Goal: Task Accomplishment & Management: Manage account settings

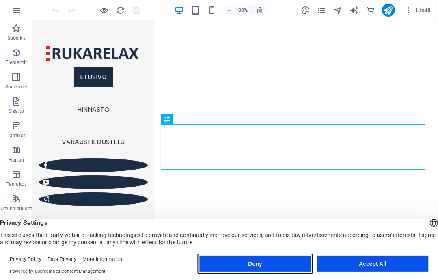
click at [280, 269] on button "Deny" at bounding box center [255, 264] width 111 height 16
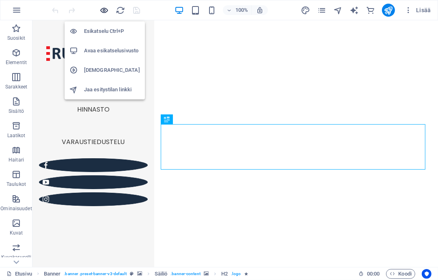
click at [106, 8] on icon "button" at bounding box center [104, 10] width 9 height 9
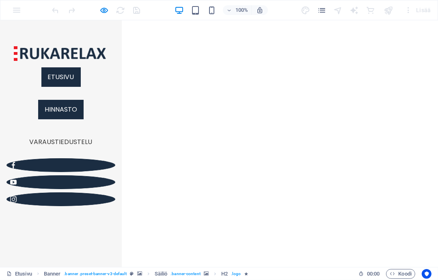
click at [67, 119] on link "Hinnasto" at bounding box center [60, 108] width 45 height 19
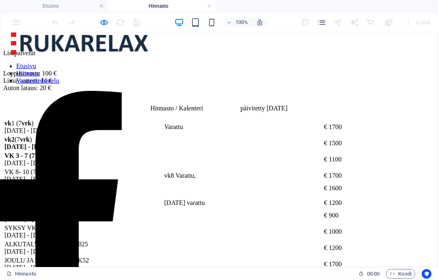
scroll to position [385, 0]
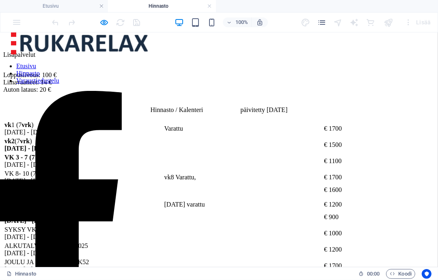
click at [255, 237] on div "vk 1 (7 vrk ) 27.12.2025 - 3.1.2026 Varattu € 1700 vk 2 (7 vrk ) 3.1 - 10.1.202…" at bounding box center [218, 197] width 431 height 154
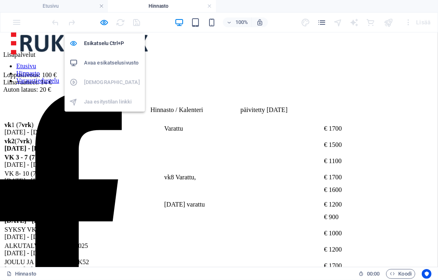
click at [102, 67] on h6 "Avaa esikatselusivusto" at bounding box center [112, 63] width 56 height 10
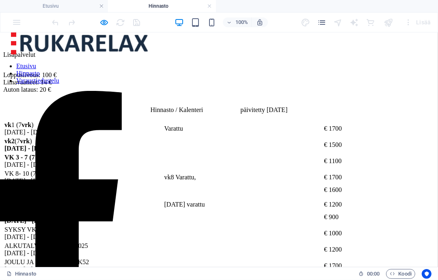
click at [166, 5] on h4 "Hinnasto" at bounding box center [162, 6] width 108 height 9
click at [53, 4] on h4 "Etusivu" at bounding box center [54, 6] width 108 height 9
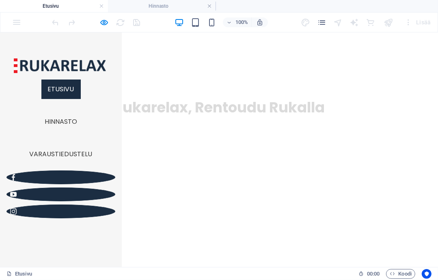
scroll to position [0, 0]
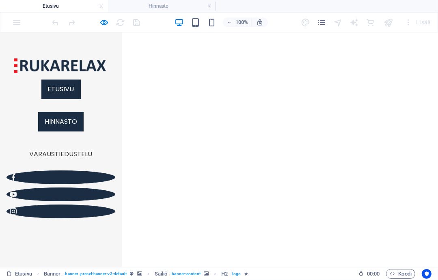
click at [69, 131] on link "Hinnasto" at bounding box center [60, 121] width 45 height 19
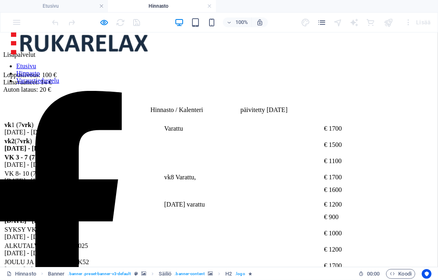
click at [240, 172] on div "vk 1 (7 vrk ) 27.12.2025 - 3.1.2026 Varattu € 1700 vk 2 (7 vrk ) 3.1 - 10.1.202…" at bounding box center [218, 197] width 431 height 154
click at [245, 93] on div "Lisäpalvelut Loppusiivous: 100 € Liinavaatteet: 14 € Auton lataus: 20 €" at bounding box center [218, 68] width 431 height 49
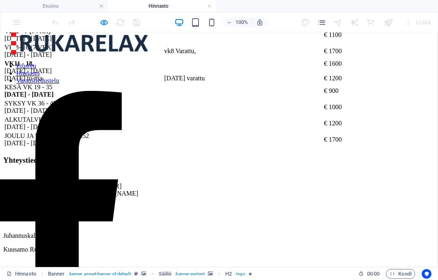
scroll to position [569, 0]
click at [282, 97] on div "vk 1 (7 vrk ) 27.12.2025 - 3.1.2026 Varattu € 1700 vk 2 (7 vrk ) 3.1 - 10.1.202…" at bounding box center [218, 71] width 431 height 154
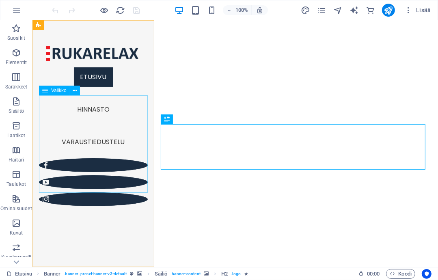
click at [94, 142] on nav "Etusivu Hinnasto Varaustiedustelu" at bounding box center [93, 108] width 109 height 97
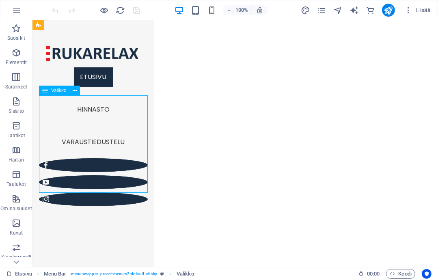
click at [94, 142] on nav "Etusivu Hinnasto Varaustiedustelu" at bounding box center [93, 108] width 109 height 97
click at [94, 144] on nav "Etusivu Hinnasto Varaustiedustelu" at bounding box center [93, 108] width 109 height 97
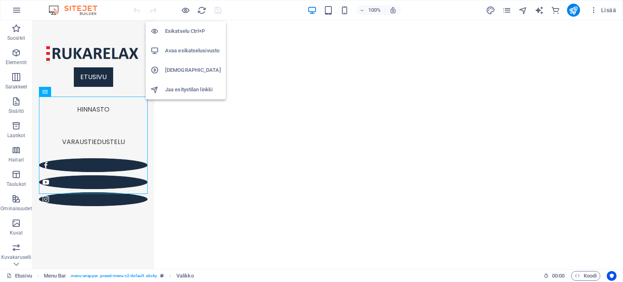
click at [190, 51] on h6 "Avaa esikatselusivusto" at bounding box center [193, 51] width 56 height 10
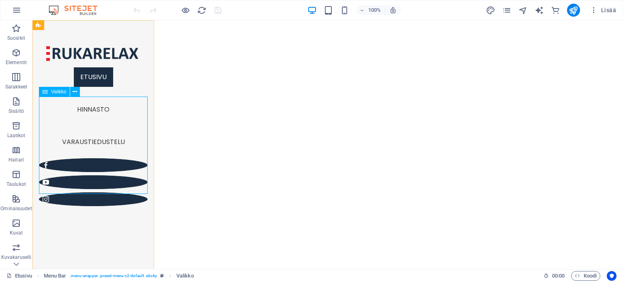
click at [93, 145] on nav "Etusivu Hinnasto Varaustiedustelu" at bounding box center [93, 109] width 109 height 97
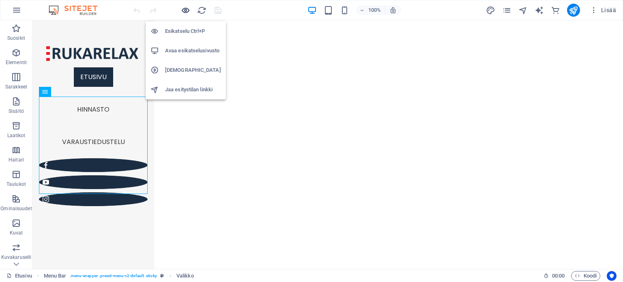
click at [185, 8] on icon "button" at bounding box center [185, 10] width 9 height 9
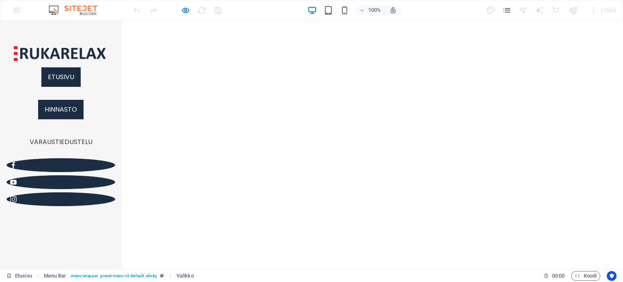
click at [68, 119] on link "Hinnasto" at bounding box center [60, 109] width 45 height 19
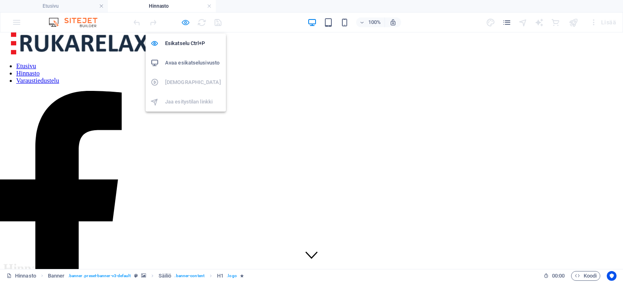
click at [185, 22] on icon "button" at bounding box center [185, 22] width 9 height 9
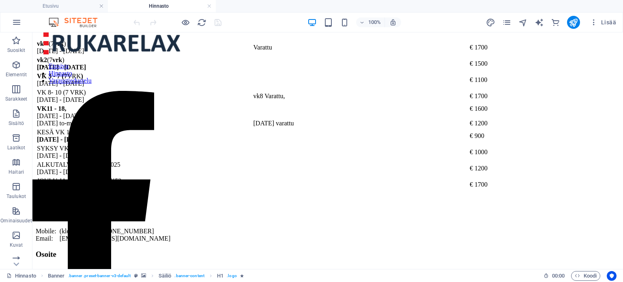
scroll to position [469, 0]
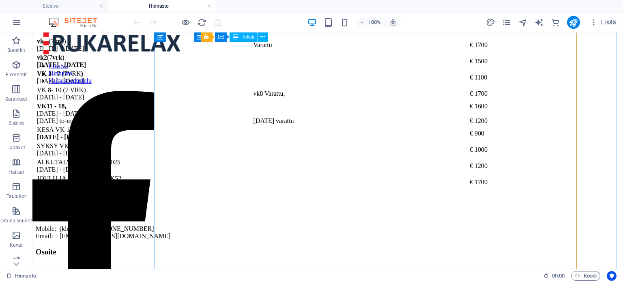
click at [350, 134] on div "vk 1 (7 vrk ) 27.12.2025 - 3.1.2026 Varattu € 1700 vk 2 (7 vrk ) 3.1 - 10.1.202…" at bounding box center [328, 114] width 584 height 154
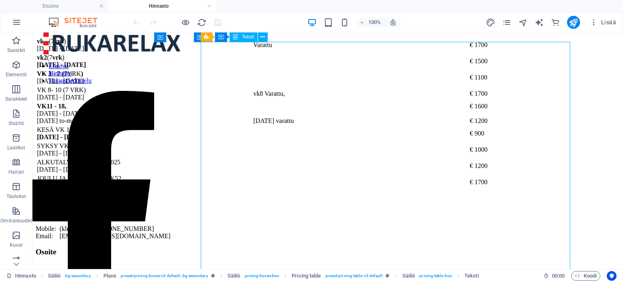
click at [350, 134] on div "vk 1 (7 vrk ) 27.12.2025 - 3.1.2026 Varattu € 1700 vk 2 (7 vrk ) 3.1 - 10.1.202…" at bounding box center [328, 114] width 584 height 154
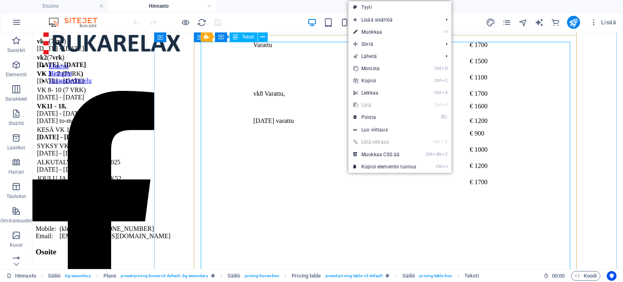
click at [333, 134] on div "vk 1 (7 vrk ) 27.12.2025 - 3.1.2026 Varattu € 1700 vk 2 (7 vrk ) 3.1 - 10.1.202…" at bounding box center [328, 114] width 584 height 154
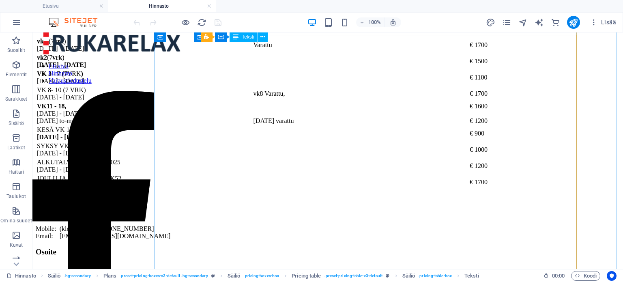
click at [346, 136] on div "vk 1 (7 vrk ) 27.12.2025 - 3.1.2026 Varattu € 1700 vk 2 (7 vrk ) 3.1 - 10.1.202…" at bounding box center [328, 114] width 584 height 154
click at [351, 133] on div "vk 1 (7 vrk ) 27.12.2025 - 3.1.2026 Varattu € 1700 vk 2 (7 vrk ) 3.1 - 10.1.202…" at bounding box center [328, 114] width 584 height 154
click at [355, 128] on div "vk 1 (7 vrk ) 27.12.2025 - 3.1.2026 Varattu € 1700 vk 2 (7 vrk ) 3.1 - 10.1.202…" at bounding box center [328, 114] width 584 height 154
click at [372, 133] on div "vk 1 (7 vrk ) 27.12.2025 - 3.1.2026 Varattu € 1700 vk 2 (7 vrk ) 3.1 - 10.1.202…" at bounding box center [328, 114] width 584 height 154
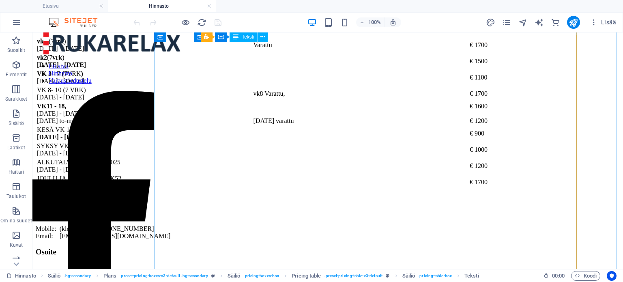
click at [366, 134] on div "vk 1 (7 vrk ) 27.12.2025 - 3.1.2026 Varattu € 1700 vk 2 (7 vrk ) 3.1 - 10.1.202…" at bounding box center [328, 114] width 584 height 154
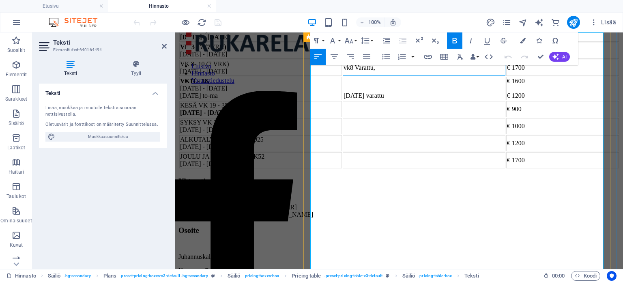
click at [432, 76] on td "vk8 Varattu," at bounding box center [424, 68] width 163 height 16
click at [421, 100] on td "pääsiäinen varattu" at bounding box center [424, 89] width 163 height 24
click at [419, 100] on td "pääsiäinen varattu" at bounding box center [424, 89] width 163 height 24
click at [432, 100] on td "vpääsiäinen varattu" at bounding box center [424, 89] width 163 height 24
click at [342, 100] on td "VK 11 - 18, 7.3 - 2.5.2026 pääsiäinen to-ma" at bounding box center [260, 89] width 163 height 24
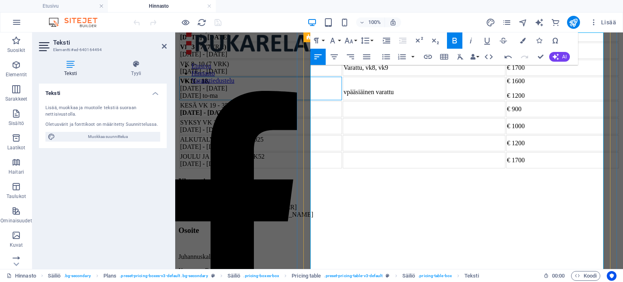
click at [342, 100] on td "VK 11 - 18, 7.3 - 2.5.2026 pääsiäinen to-ma" at bounding box center [260, 89] width 163 height 24
click at [107, 190] on div "Teksti Lisää, muokkaa ja muotoile tekstiä suoraan nettisivustolla. Oletusvärit …" at bounding box center [103, 173] width 128 height 179
click at [342, 100] on td "VK 11 - 18, 7.3 - 2.5.2026 pääsiäinen to-ma" at bounding box center [260, 89] width 163 height 24
click at [82, 175] on div "Teksti Lisää, muokkaa ja muotoile tekstiä suoraan nettisivustolla. Oletusvärit …" at bounding box center [103, 173] width 128 height 179
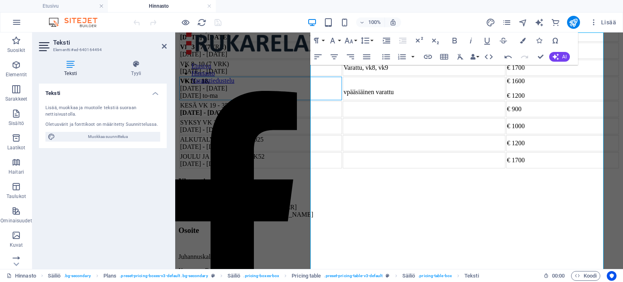
click at [82, 175] on div "Teksti Lisää, muokkaa ja muotoile tekstiä suoraan nettisivustolla. Oletusvärit …" at bounding box center [103, 173] width 128 height 179
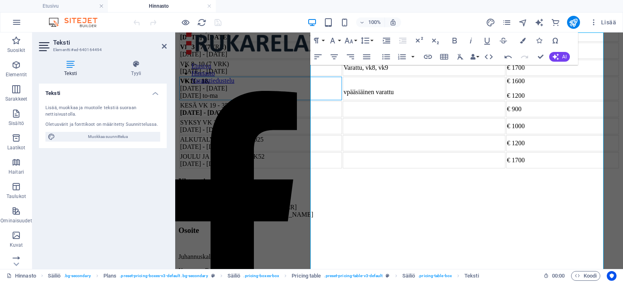
drag, startPoint x: 82, startPoint y: 175, endPoint x: 67, endPoint y: 182, distance: 16.7
click at [67, 182] on div "Teksti Lisää, muokkaa ja muotoile tekstiä suoraan nettisivustolla. Oletusvärit …" at bounding box center [103, 173] width 128 height 179
click at [425, 100] on td "vpääsiäinen varattu" at bounding box center [424, 89] width 163 height 24
click at [317, 58] on icon "button" at bounding box center [318, 57] width 10 height 10
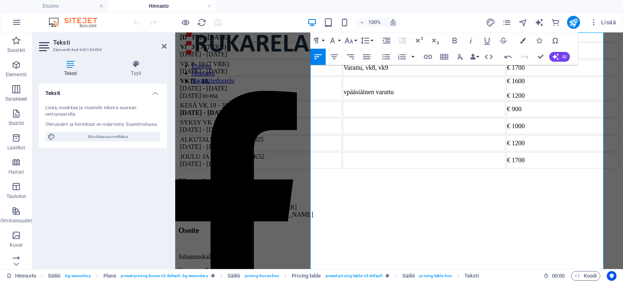
click at [317, 58] on icon "button" at bounding box center [318, 57] width 10 height 10
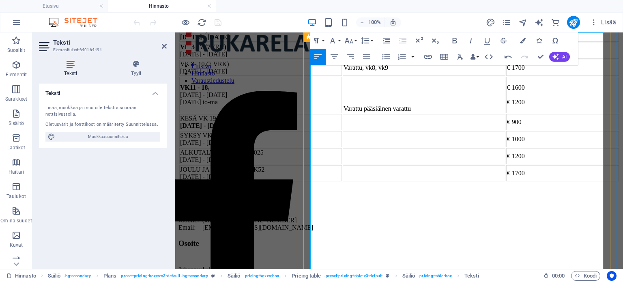
click at [437, 112] on div "Varattu p ääsiäinen varattu" at bounding box center [424, 108] width 161 height 7
click at [437, 112] on div "Varattu, p ääsiäinen varattu" at bounding box center [424, 108] width 161 height 7
click at [425, 99] on p at bounding box center [424, 94] width 161 height 7
click at [437, 112] on div "[PERSON_NAME], [DATE]" at bounding box center [424, 108] width 161 height 7
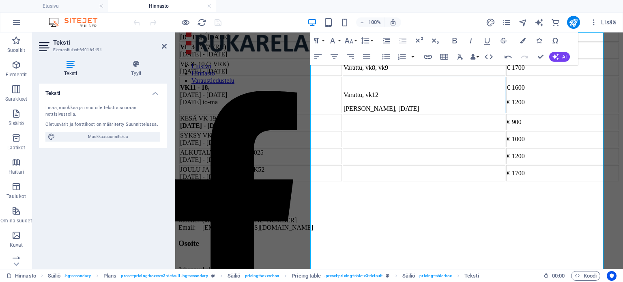
click at [104, 193] on div "Teksti Lisää, muokkaa ja muotoile tekstiä suoraan nettisivustolla. Oletusvärit …" at bounding box center [103, 173] width 128 height 179
click at [162, 47] on icon at bounding box center [164, 46] width 5 height 6
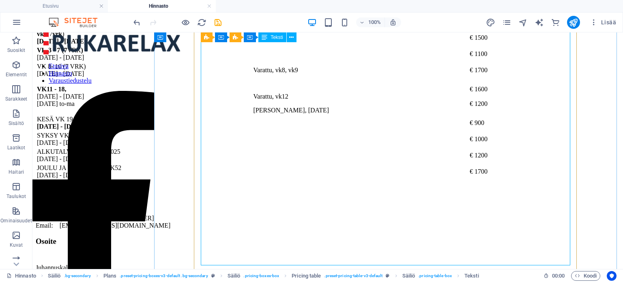
scroll to position [492, 0]
click at [360, 143] on div "vk 1 (7 vrk ) 27.12.2025 - 3.1.2026 Varattu € 1700 vk 2 (7 vrk ) 3.1 - 10.1.202…" at bounding box center [328, 97] width 584 height 167
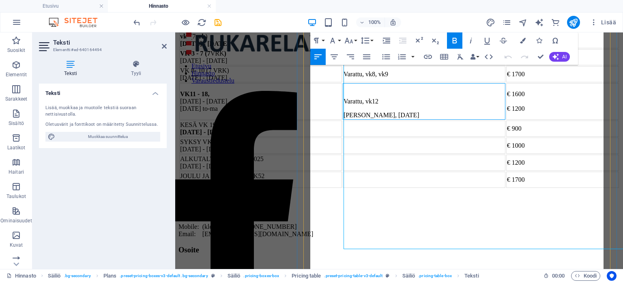
scroll to position [508, 0]
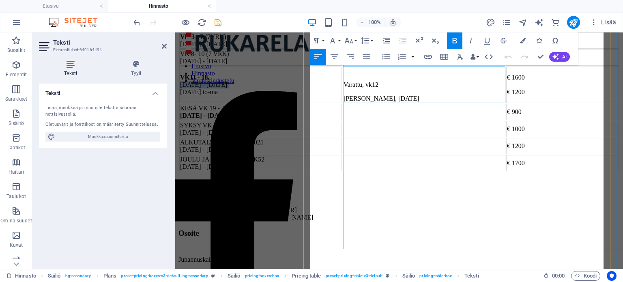
click at [342, 103] on td "VK 11 - 18, 7.3 - 2.5.2026 pääsiäinen to-ma" at bounding box center [260, 85] width 163 height 37
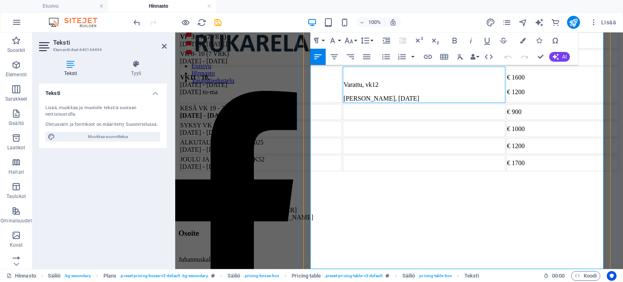
click at [425, 103] on td "Varattu, vk12 Varattu, pääsiäinen" at bounding box center [424, 85] width 163 height 37
click at [422, 103] on td "Varattu, vk12 Varattu, pääsiäinen" at bounding box center [424, 85] width 163 height 37
click at [437, 88] on p "Varattu, vk12" at bounding box center [424, 84] width 161 height 7
click at [166, 45] on icon at bounding box center [164, 46] width 5 height 6
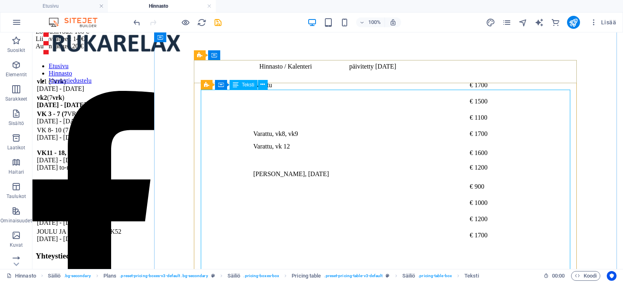
scroll to position [431, 0]
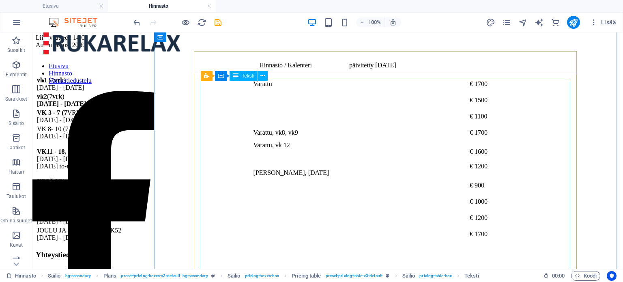
click at [368, 92] on div "vk 1 (7 vrk ) 27.12.2025 - 3.1.2026 Varattu € 1700 vk 2 (7 vrk ) 3.1 - 10.1.202…" at bounding box center [328, 158] width 584 height 167
click at [362, 94] on div "vk 1 (7 vrk ) 27.12.2025 - 3.1.2026 Varattu € 1700 vk 2 (7 vrk ) 3.1 - 10.1.202…" at bounding box center [328, 158] width 584 height 167
click at [368, 95] on div "vk 1 (7 vrk ) 27.12.2025 - 3.1.2026 Varattu € 1700 vk 2 (7 vrk ) 3.1 - 10.1.202…" at bounding box center [328, 158] width 584 height 167
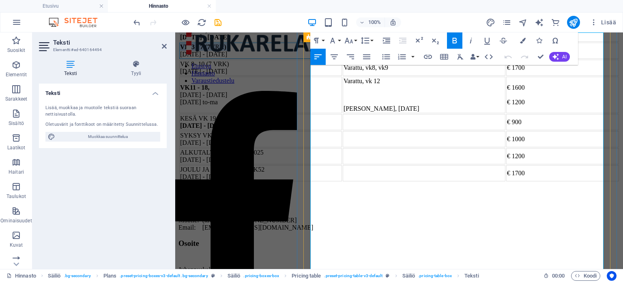
click at [342, 59] on td "VK 3 - 7 (7 VRK ) 10.1 - 13.2.2026" at bounding box center [260, 51] width 163 height 16
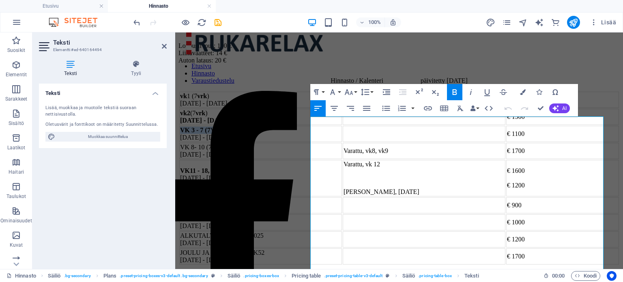
scroll to position [414, 0]
click at [437, 109] on td "Varattu" at bounding box center [424, 101] width 163 height 16
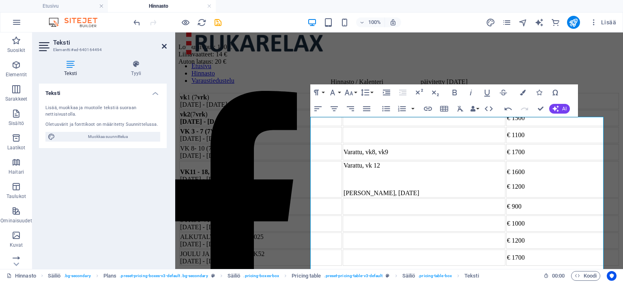
click at [164, 47] on icon at bounding box center [164, 46] width 5 height 6
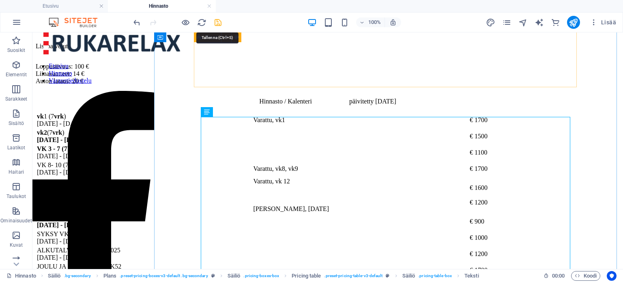
click at [219, 22] on icon "save" at bounding box center [217, 22] width 9 height 9
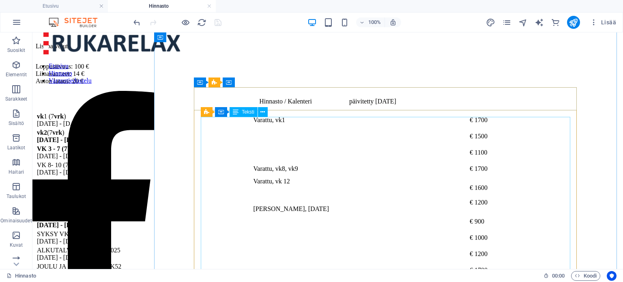
click at [378, 238] on div "vk 1 (7 vrk ) 27.12.2025 - 3.1.2026 Varattu, vk1 € 1700 vk 2 (7 vrk ) 3.1 - 10.…" at bounding box center [328, 195] width 584 height 167
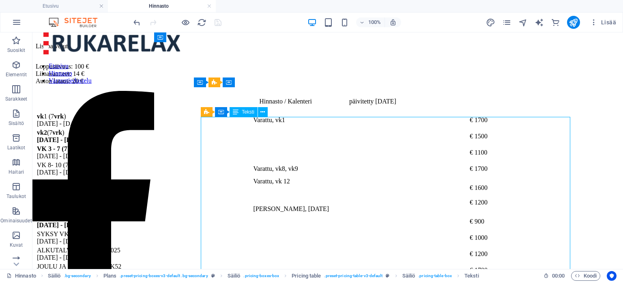
click at [372, 231] on div "vk 1 (7 vrk ) 27.12.2025 - 3.1.2026 Varattu, vk1 € 1700 vk 2 (7 vrk ) 3.1 - 10.…" at bounding box center [328, 195] width 584 height 167
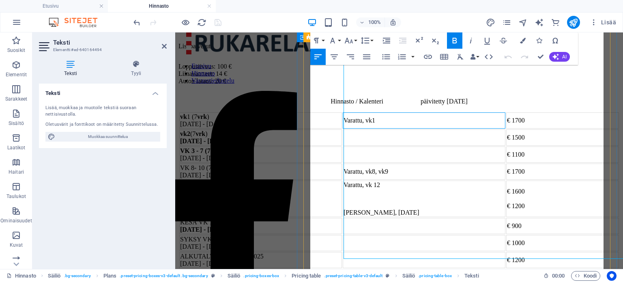
scroll to position [498, 0]
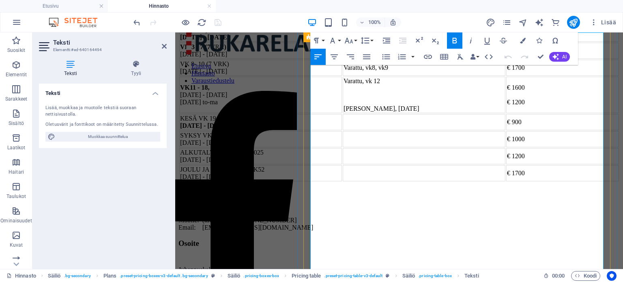
click at [437, 113] on td "Varattu, vk 12 Varattu, pääsiäinen" at bounding box center [424, 95] width 163 height 37
click at [437, 99] on p at bounding box center [424, 94] width 161 height 7
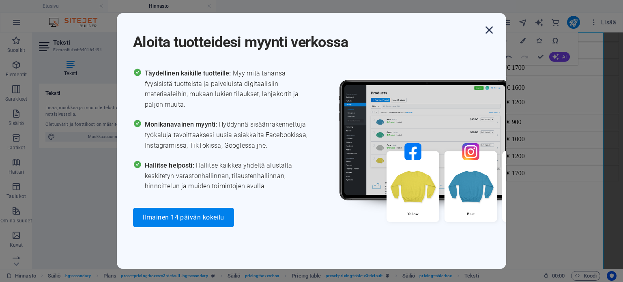
click at [437, 34] on icon "button" at bounding box center [489, 30] width 15 height 15
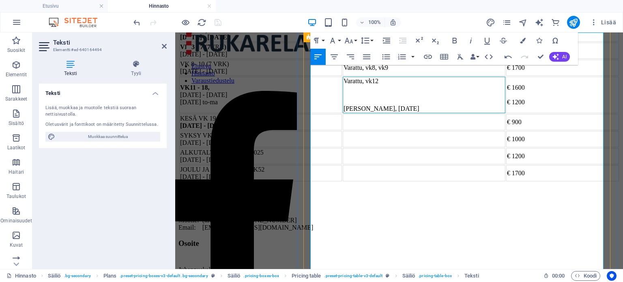
click at [437, 113] on td "Varattu, vk12 Varattu, pääsiäinen" at bounding box center [424, 95] width 163 height 37
click at [437, 76] on td "Varattu, vk8, vk9" at bounding box center [424, 68] width 163 height 16
click at [437, 76] on td "Varattu, vk 8, vk9" at bounding box center [424, 68] width 163 height 16
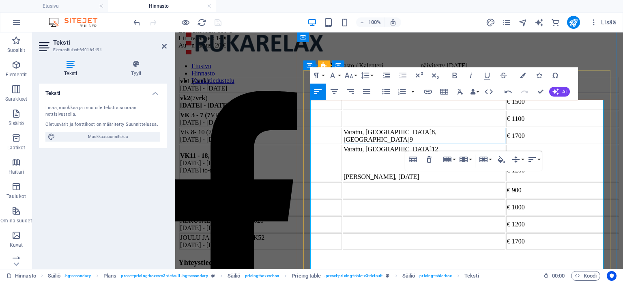
scroll to position [429, 0]
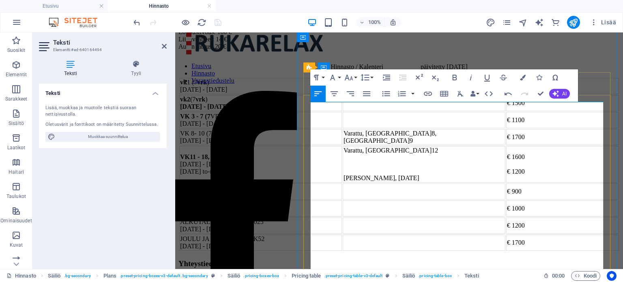
click at [437, 94] on td "Varattu, vk1" at bounding box center [424, 86] width 163 height 16
click at [164, 47] on icon at bounding box center [164, 46] width 5 height 6
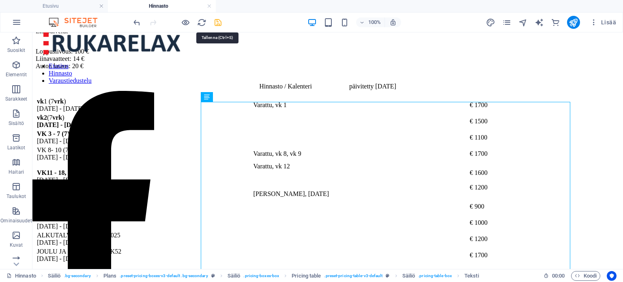
click at [218, 19] on icon "save" at bounding box center [217, 22] width 9 height 9
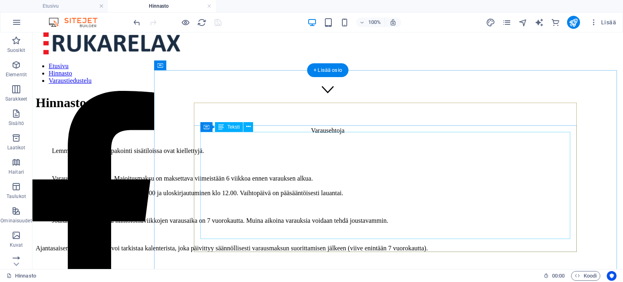
scroll to position [166, 0]
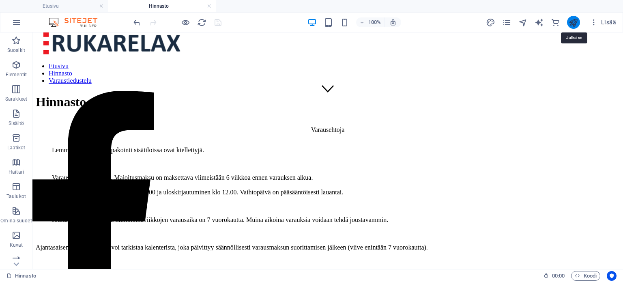
click at [437, 19] on icon "publish" at bounding box center [573, 22] width 9 height 9
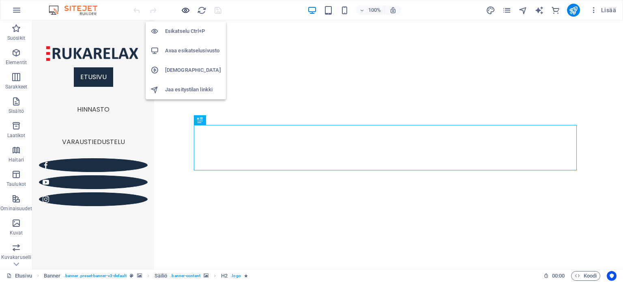
click at [184, 8] on icon "button" at bounding box center [185, 10] width 9 height 9
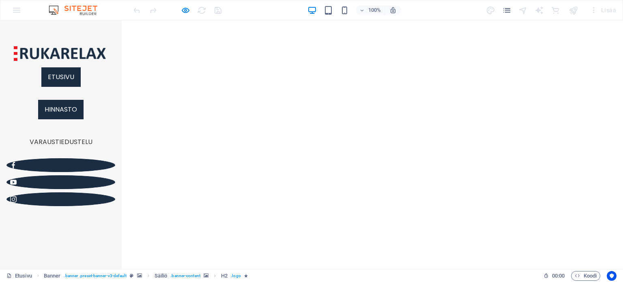
click at [73, 119] on link "Hinnasto" at bounding box center [60, 109] width 45 height 19
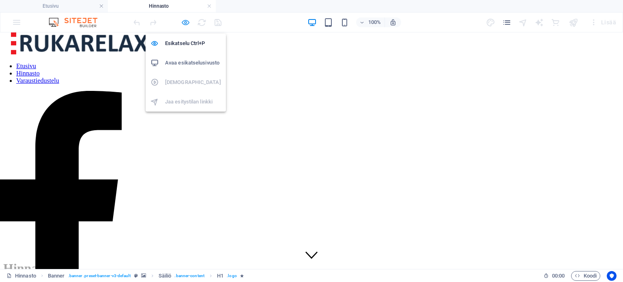
click at [184, 23] on icon "button" at bounding box center [185, 22] width 9 height 9
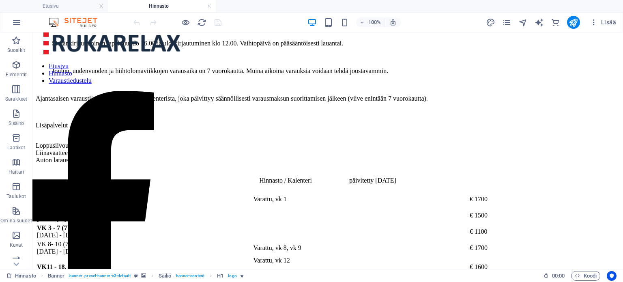
scroll to position [318, 0]
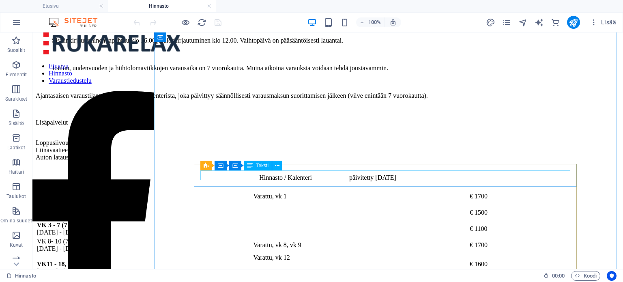
click at [454, 174] on div "Hinnasto / Kalenteri päivitetty 3.9.2025" at bounding box center [328, 177] width 584 height 7
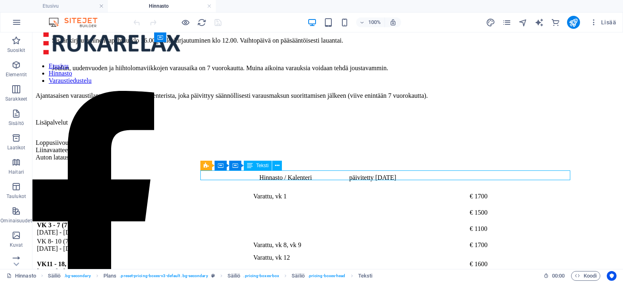
click at [454, 175] on div "Hinnasto / Kalenteri päivitetty 3.9.2025" at bounding box center [328, 177] width 584 height 7
click at [450, 177] on div "Hinnasto / Kalenteri päivitetty 3.9.2025" at bounding box center [328, 177] width 584 height 7
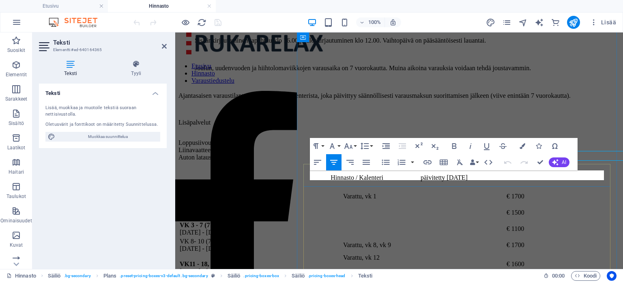
scroll to position [338, 0]
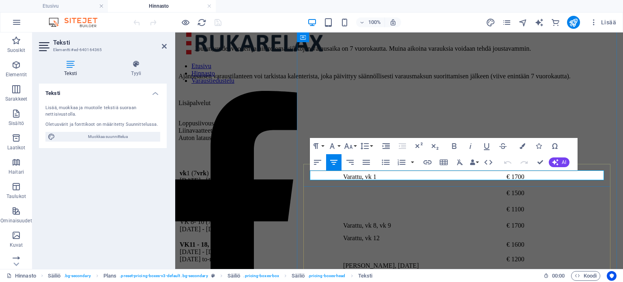
click at [523, 162] on p "Hinnasto / Kalenteri päivitetty 3.9.2025" at bounding box center [399, 158] width 441 height 7
click at [164, 48] on icon at bounding box center [164, 46] width 5 height 6
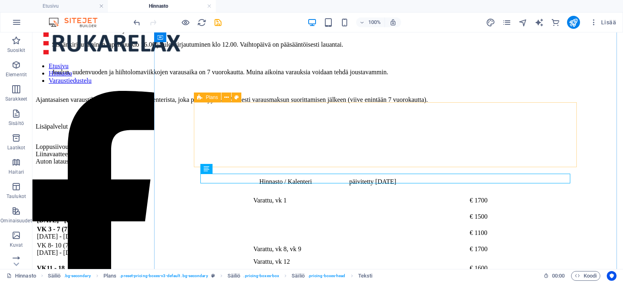
scroll to position [314, 0]
click at [574, 19] on icon "publish" at bounding box center [573, 22] width 9 height 9
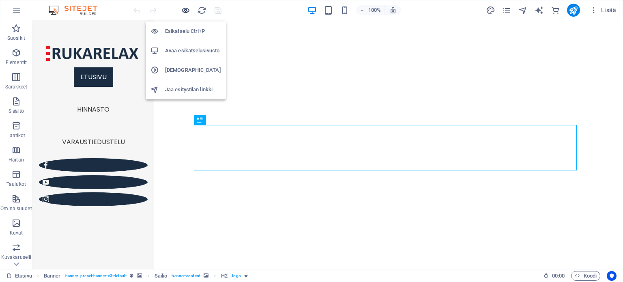
click at [181, 12] on icon "button" at bounding box center [185, 10] width 9 height 9
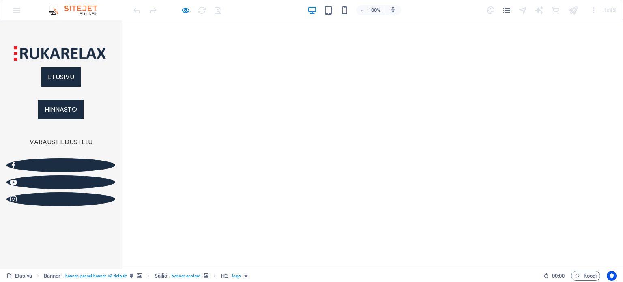
click at [64, 119] on link "Hinnasto" at bounding box center [60, 109] width 45 height 19
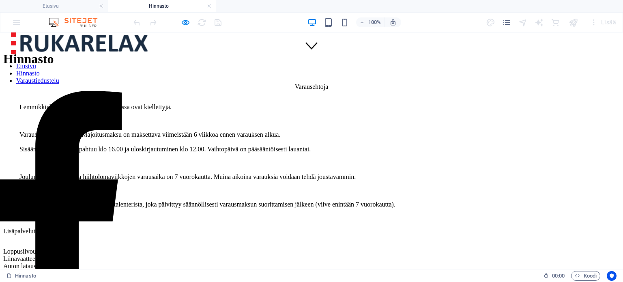
scroll to position [209, 0]
click at [187, 20] on icon "button" at bounding box center [185, 22] width 9 height 9
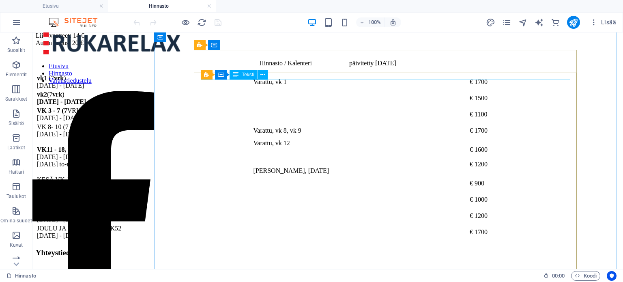
scroll to position [432, 0]
click at [263, 73] on icon at bounding box center [263, 75] width 4 height 9
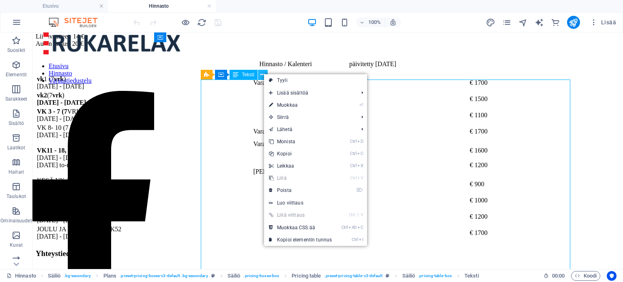
click at [263, 73] on icon at bounding box center [263, 75] width 4 height 9
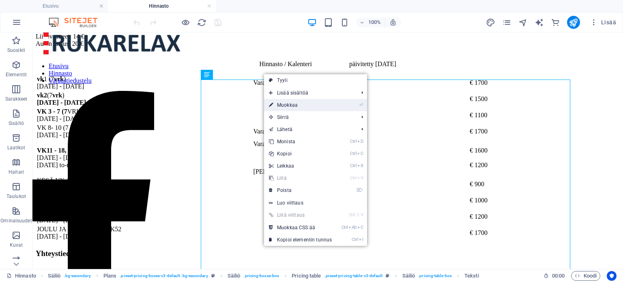
click at [282, 105] on link "⏎ Muokkaa" at bounding box center [300, 105] width 73 height 12
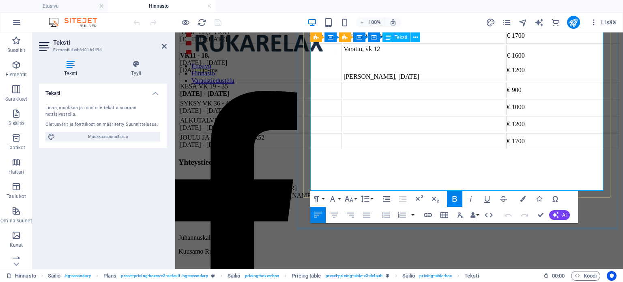
scroll to position [587, 0]
click at [420, 149] on td at bounding box center [424, 141] width 163 height 16
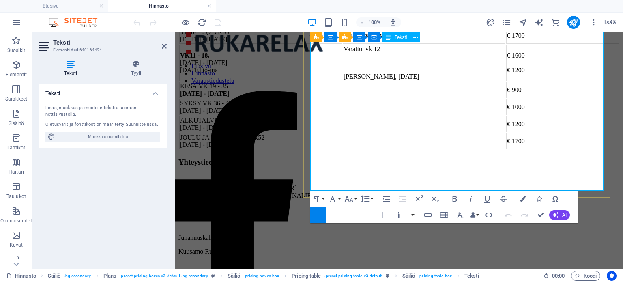
click at [422, 149] on td at bounding box center [424, 141] width 163 height 16
click at [430, 149] on td "Varattu vk 1" at bounding box center [424, 141] width 163 height 16
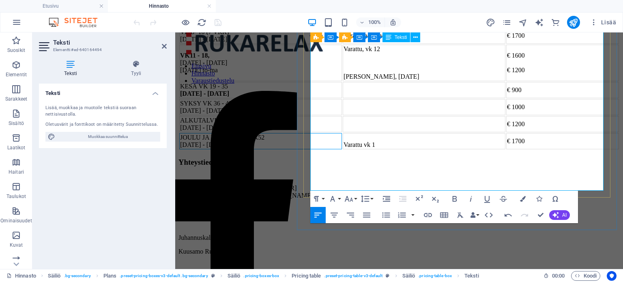
click at [342, 149] on td "JOULU JA UUSI VUOSI VK52 [DATE] - [DATE]" at bounding box center [260, 141] width 163 height 16
drag, startPoint x: 396, startPoint y: 172, endPoint x: 311, endPoint y: 174, distance: 84.8
click at [311, 149] on td "JOULU JA UUSI VUOSI VK52 [DATE] - [DATE]" at bounding box center [260, 141] width 163 height 16
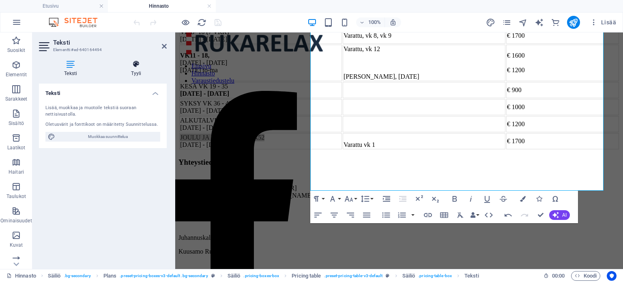
click at [136, 66] on icon at bounding box center [136, 64] width 61 height 8
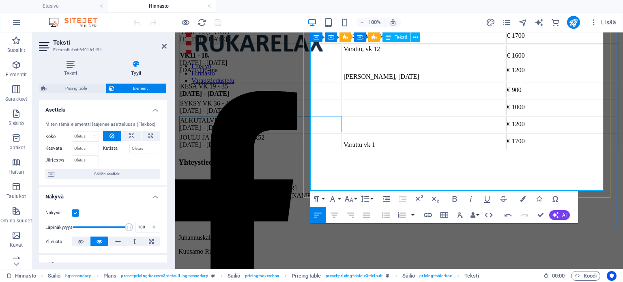
click at [342, 132] on td "ALKUTALVI VK 49 - 51 2025 [DATE] - [DATE]" at bounding box center [260, 124] width 163 height 16
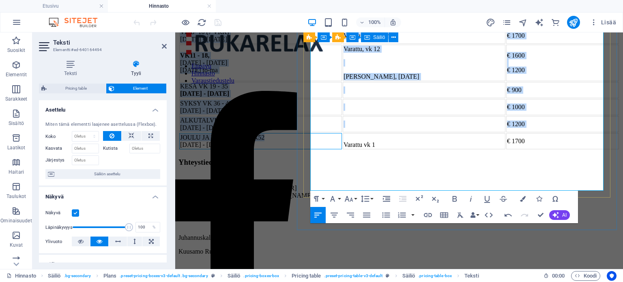
drag, startPoint x: 393, startPoint y: 172, endPoint x: 307, endPoint y: 167, distance: 86.2
click at [307, 150] on div "vk 1 (7 vrk ) [DATE] - [DATE] [GEOGRAPHIC_DATA], [GEOGRAPHIC_DATA] 1 € 1700 vk …" at bounding box center [399, 63] width 441 height 174
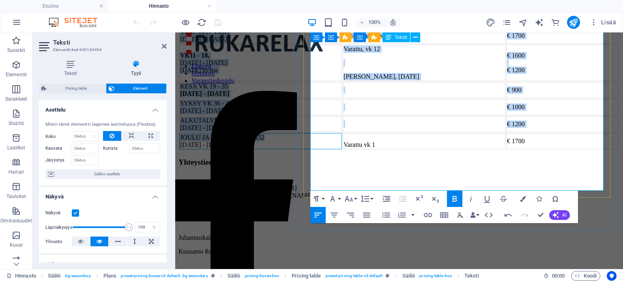
click at [342, 149] on td "JOULU JA UUSI VUOSI VK52 [DATE] - [DATE]" at bounding box center [260, 141] width 163 height 16
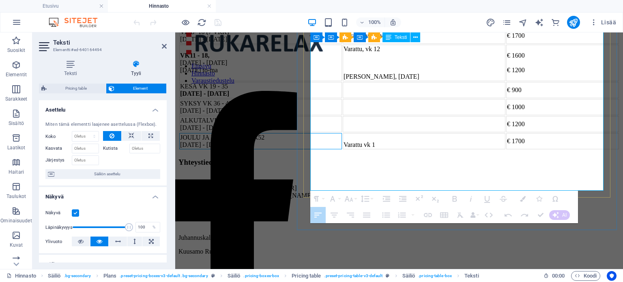
click at [342, 149] on td "JOULU JA UUSI VUOSI VK52 [DATE] - [DATE]" at bounding box center [260, 141] width 163 height 16
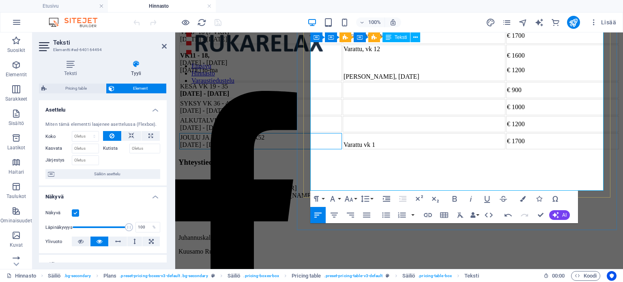
click at [342, 149] on td "JOULU JA UUSI VUOSI VK52 [DATE] - [DATE]" at bounding box center [260, 141] width 163 height 16
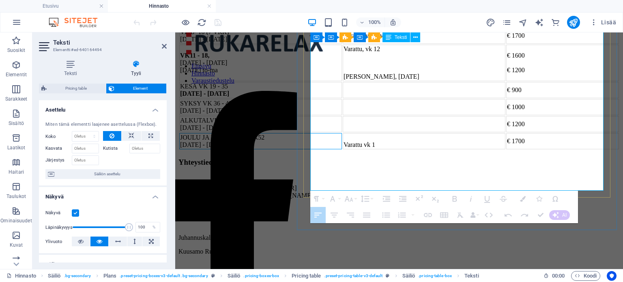
click at [342, 149] on td "JOULU JA UUSI VUOSI VK52 [DATE] - [DATE]" at bounding box center [260, 141] width 163 height 16
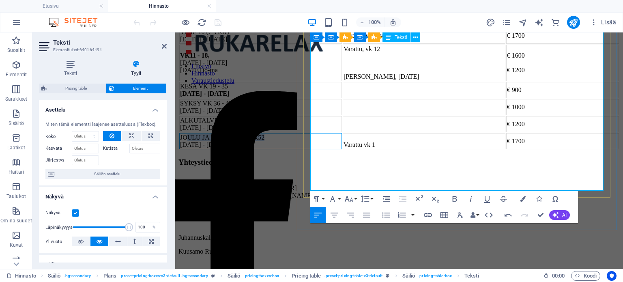
drag, startPoint x: 394, startPoint y: 170, endPoint x: 318, endPoint y: 172, distance: 75.5
click at [318, 149] on td "JOULU JA UUSI VUOSI VK52 [DATE] - [DATE]" at bounding box center [260, 141] width 163 height 16
click at [341, 149] on td "JOULU JA UUSI VUOSI VK52 [DATE] - [DATE]" at bounding box center [260, 141] width 163 height 16
drag, startPoint x: 341, startPoint y: 170, endPoint x: 312, endPoint y: 172, distance: 28.9
click at [312, 149] on td "JOULU JA UUSI VUOSI VK52 [DATE] - [DATE]" at bounding box center [260, 141] width 163 height 16
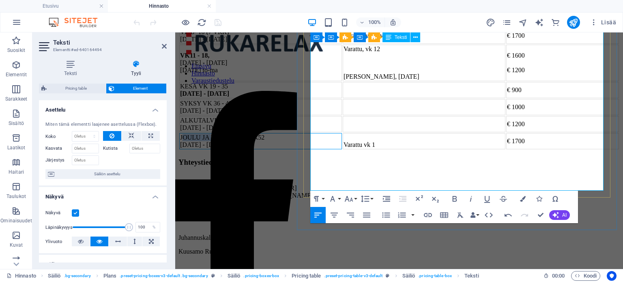
click at [331, 149] on td "JOULU JA UUSI VUOSI VK52 [DATE] - [DATE]" at bounding box center [260, 141] width 163 height 16
drag, startPoint x: 331, startPoint y: 174, endPoint x: 311, endPoint y: 174, distance: 19.9
click at [311, 149] on td "JOULU JA UUSI VUOSI VK52 [DATE] - [DATE]" at bounding box center [260, 141] width 163 height 16
click at [342, 132] on td "ALKUTALVI VK 49 - 51 2025 [DATE] - [DATE]" at bounding box center [260, 124] width 163 height 16
drag, startPoint x: 393, startPoint y: 146, endPoint x: 385, endPoint y: 149, distance: 8.1
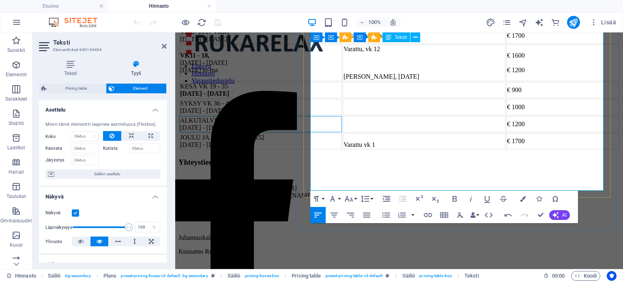
click at [342, 132] on td "ALKUTALVI VK 49 - 51 2025 [DATE] - [DATE]" at bounding box center [260, 124] width 163 height 16
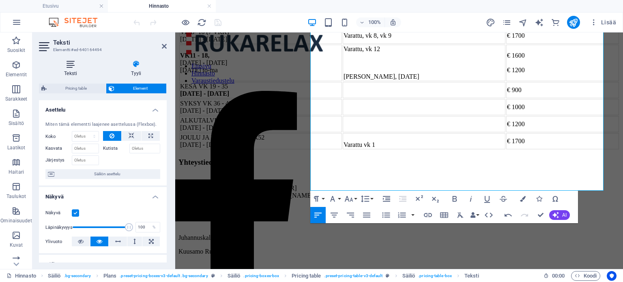
click at [72, 65] on icon at bounding box center [71, 64] width 64 height 8
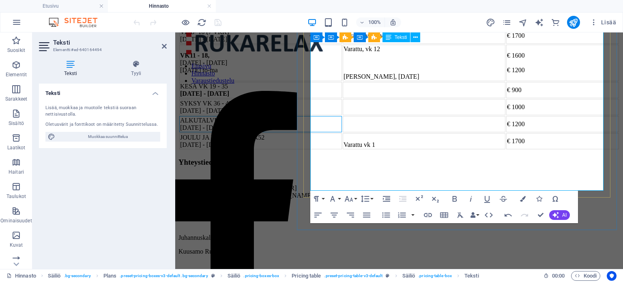
click at [342, 132] on td "ALKUTALVI VK 49 - 51 2025 [DATE] - [DATE]" at bounding box center [260, 124] width 163 height 16
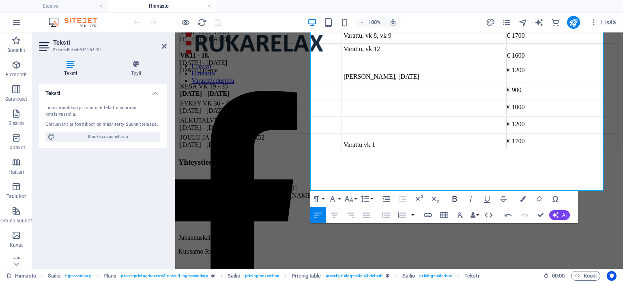
click at [455, 198] on icon "button" at bounding box center [455, 199] width 10 height 10
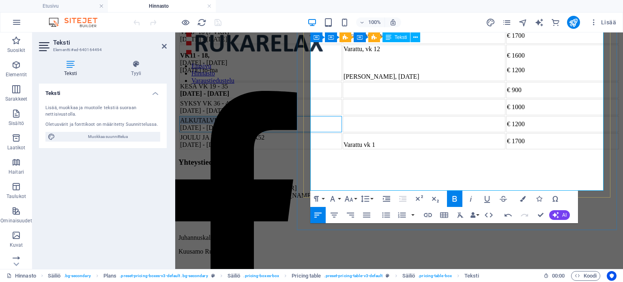
click at [342, 132] on td "ALKUTALVI VK 49 - 51 2025 [DATE] - [DATE]" at bounding box center [260, 124] width 163 height 16
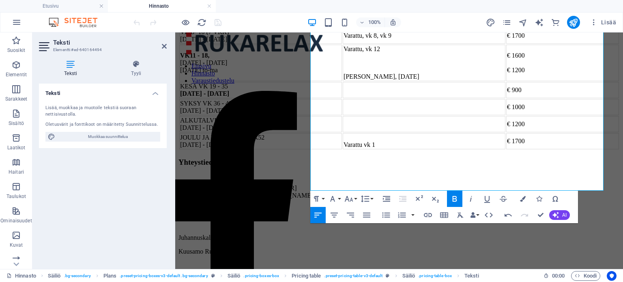
click at [453, 196] on icon "button" at bounding box center [455, 199] width 10 height 10
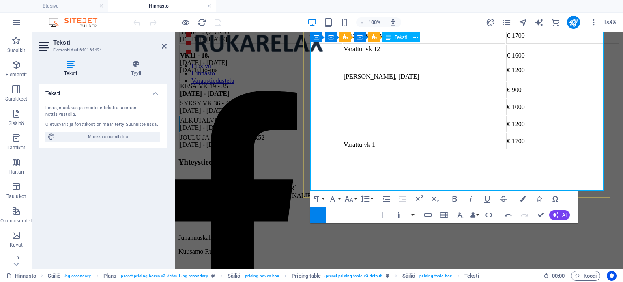
click at [262, 124] on strong "2025" at bounding box center [255, 120] width 13 height 7
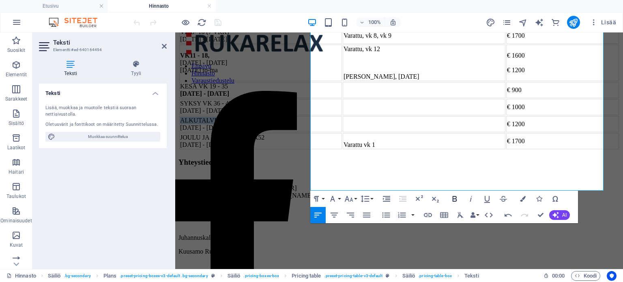
click at [454, 199] on icon "button" at bounding box center [454, 199] width 4 height 6
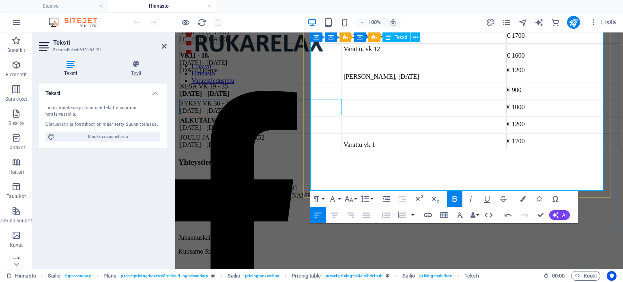
click at [342, 115] on td "SYKSY VK 36 - 48 2025 [DATE] - [DATE]" at bounding box center [260, 107] width 163 height 16
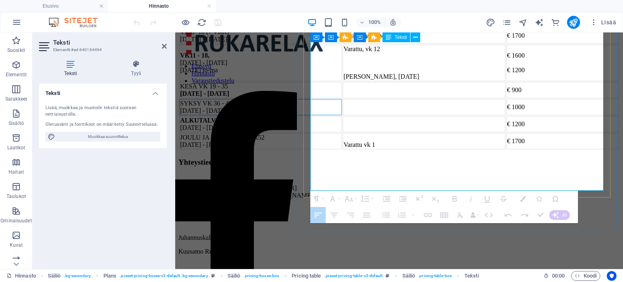
drag, startPoint x: 381, startPoint y: 117, endPoint x: 353, endPoint y: 119, distance: 28.5
click at [342, 115] on td "SYKSY VK 36 - 48 2025 [DATE] - [DATE]" at bounding box center [260, 107] width 163 height 16
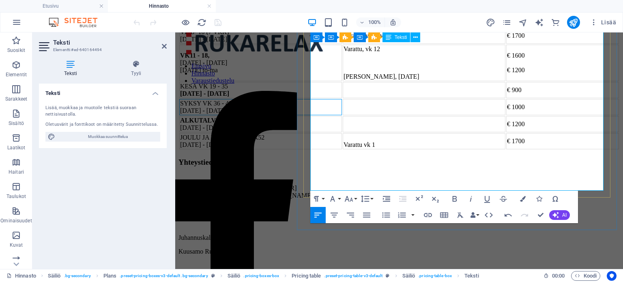
click at [342, 115] on td "SYKSY VK 36 - 48 2025 [DATE] - [DATE]" at bounding box center [260, 107] width 163 height 16
drag, startPoint x: 350, startPoint y: 118, endPoint x: 381, endPoint y: 125, distance: 32.3
click at [342, 115] on td "SYKSY VK 36 - 48 2025 [DATE] - [DATE]" at bounding box center [260, 107] width 163 height 16
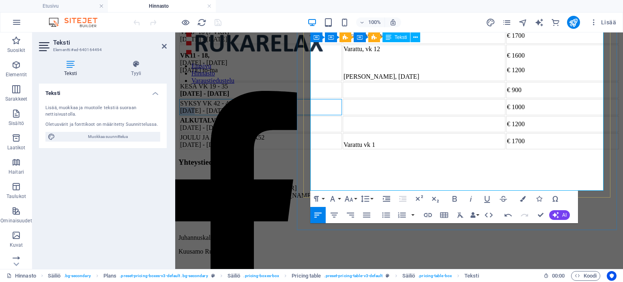
drag, startPoint x: 323, startPoint y: 128, endPoint x: 311, endPoint y: 130, distance: 12.3
click at [311, 115] on td "SYKSY VK 42 - 48 2025 [DATE] - [DATE]" at bounding box center [260, 107] width 163 height 16
click at [342, 115] on td "SYKSY VK 42 - 48 2025 [DATE]- [DATE]" at bounding box center [260, 107] width 163 height 16
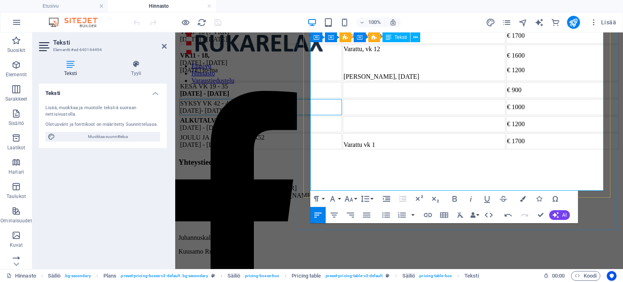
click at [342, 115] on td "SYKSY VK 42 - 48 2025 [DATE]- [DATE]" at bounding box center [260, 107] width 163 height 16
click at [435, 115] on td at bounding box center [424, 107] width 163 height 16
click at [318, 132] on td "ALKUTALVI VK 49 - 51 2025​ [DATE] - [DATE]" at bounding box center [260, 124] width 163 height 16
click at [266, 124] on strong "ALKUTALVI VK 49 - 51 2025" at bounding box center [223, 120] width 86 height 7
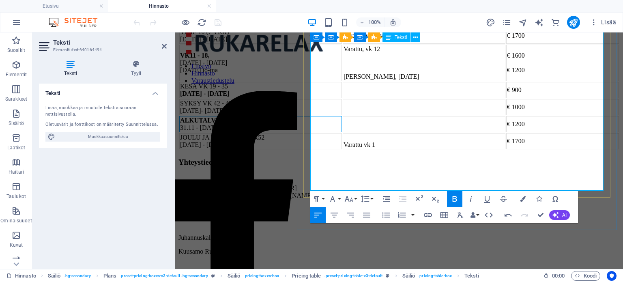
click at [266, 124] on strong "ALKUTALVI VK 49 - 51 2025" at bounding box center [223, 120] width 86 height 7
click at [322, 132] on td "ALKUTALVI VK 45 - 51 2025 31.11 - [DATE]" at bounding box center [260, 124] width 163 height 16
click at [321, 132] on td "ALKUTALVI VK 45 - 51 2025 31.11 - [DATE]" at bounding box center [260, 124] width 163 height 16
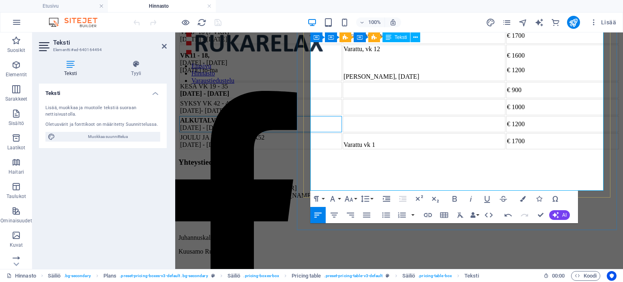
click at [342, 132] on td "ALKUTALVI VK 45 - 51 2025 [DATE] - [DATE]" at bounding box center [260, 124] width 163 height 16
click at [487, 115] on td at bounding box center [424, 107] width 163 height 16
click at [342, 115] on td "SYKSY VK 42 - 48 2025 [DATE]- [DATE]" at bounding box center [260, 107] width 163 height 16
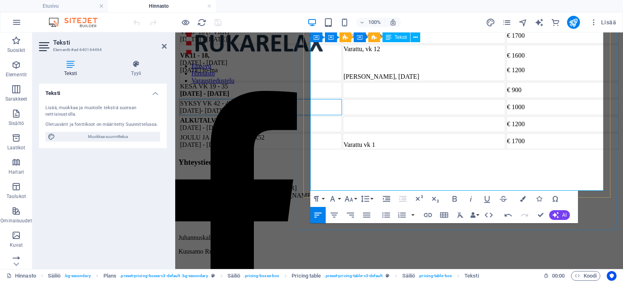
click at [342, 115] on td "SYKSY VK 42 - 45 2025 [DATE]- [DATE]" at bounding box center [260, 107] width 163 height 16
click at [336, 115] on td "SYKSY VK 36 - 45 2025 [DATE]- [DATE]" at bounding box center [260, 107] width 163 height 16
click at [342, 115] on td "SYKSY VK 36 - 45 2025 [DATE]- [DATE]" at bounding box center [260, 107] width 163 height 16
click at [323, 132] on td "ALKUTALVI VK 45 - 51 2025 [DATE] - [DATE]" at bounding box center [260, 124] width 163 height 16
click at [341, 115] on td "SYKSY VK 36 - 44 2025 [DATE]- [DATE]" at bounding box center [260, 107] width 163 height 16
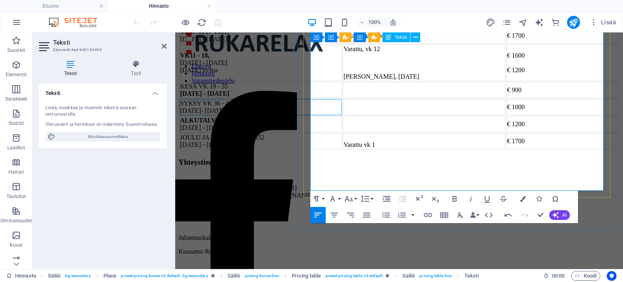
click at [315, 115] on td "SYKSY VK 36 - 44 2025 [DATE]- [DATE]" at bounding box center [260, 107] width 163 height 16
click at [342, 115] on td "SYKSY VK 36 - 44 2025 [DATE]- [DATE]" at bounding box center [260, 107] width 163 height 16
click at [266, 124] on strong "ALKUTALVI VK 45 - 51 2025" at bounding box center [223, 120] width 86 height 7
drag, startPoint x: 395, startPoint y: 146, endPoint x: 378, endPoint y: 147, distance: 17.1
click at [342, 132] on td "ALKUTALVI VK 45 - 51 2025 [DATE] - [DATE]" at bounding box center [260, 124] width 163 height 16
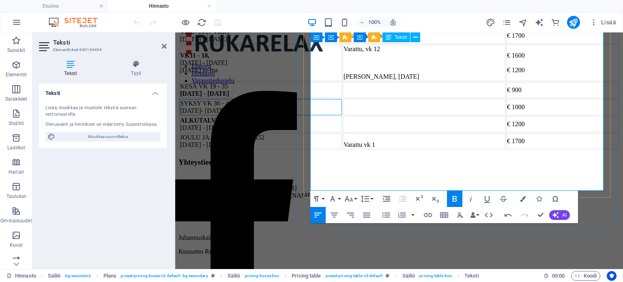
click at [342, 115] on td "SYKSY VK 36 - 44.2025 [DATE]- [DATE]" at bounding box center [260, 107] width 163 height 16
click at [342, 115] on td "SYKSY VK 36 - 44 [DATE]- [DATE]" at bounding box center [260, 107] width 163 height 16
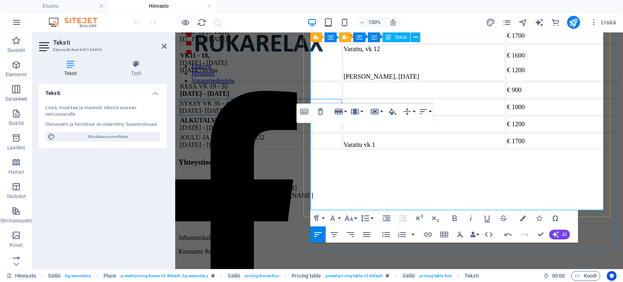
scroll to position [562, 0]
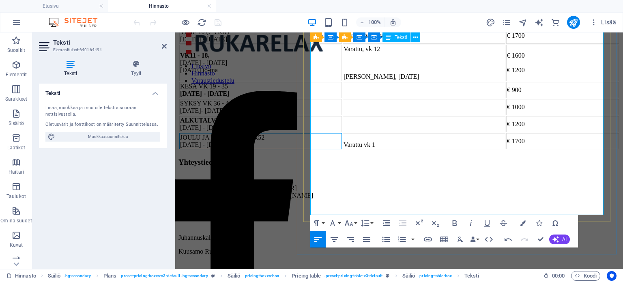
click at [342, 149] on td "JOULU JA UUSI VUOSI VK52 [DATE] - [DATE]" at bounding box center [260, 141] width 163 height 16
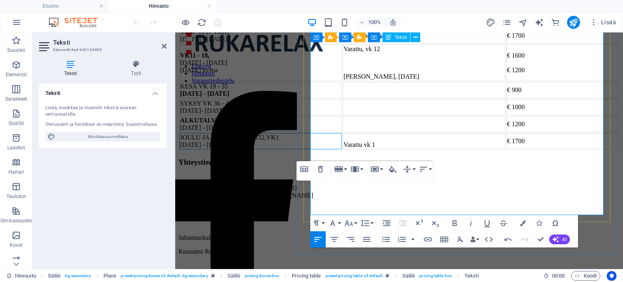
click at [342, 149] on td "JOULU JA UUSI VUOSI VK52,VK1 [DATE] - [DATE]" at bounding box center [260, 141] width 163 height 16
click at [342, 149] on td "JOULU JA UUSI VUOSI vk52, vk 1 [DATE] - [DATE]" at bounding box center [260, 141] width 163 height 16
click at [342, 149] on td "JOULU JA UUSI VUOSI vk 52, vk 1 [DATE] - [DATE]" at bounding box center [260, 141] width 163 height 16
click at [340, 115] on td "SYKSY VK 36 - 44 [DATE]- [DATE]" at bounding box center [260, 107] width 163 height 16
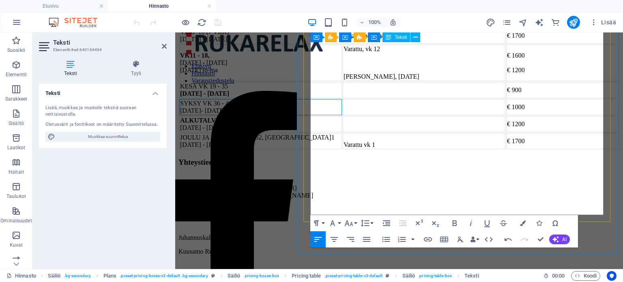
click at [336, 115] on td "SYKSY VK 36 - 44 [DATE]- [DATE]" at bounding box center [260, 107] width 163 height 16
click at [339, 115] on td "SYKSY VK 36 - 44 [DATE]- [DATE]" at bounding box center [260, 107] width 163 height 16
click at [190, 59] on strong "VK" at bounding box center [185, 55] width 10 height 7
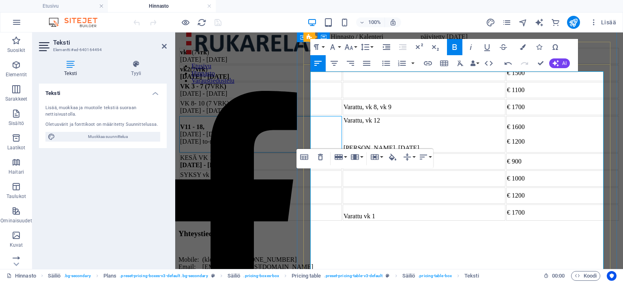
scroll to position [459, 0]
click at [211, 89] on strong "VK 3 - 7 (7" at bounding box center [195, 85] width 30 height 7
click at [185, 130] on strong "V" at bounding box center [182, 126] width 5 height 7
click at [342, 152] on td "VK 11 - 18, [DATE] - [DATE] [DATE] to-ma" at bounding box center [260, 134] width 163 height 37
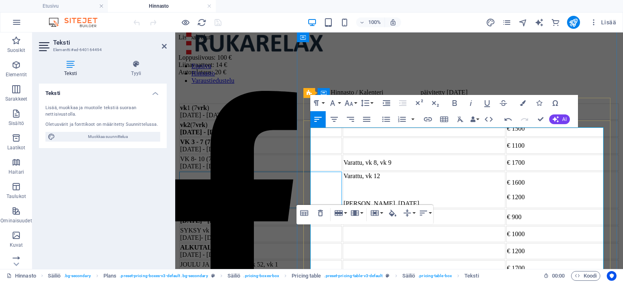
scroll to position [404, 0]
click at [187, 128] on strong "vk" at bounding box center [183, 124] width 7 height 7
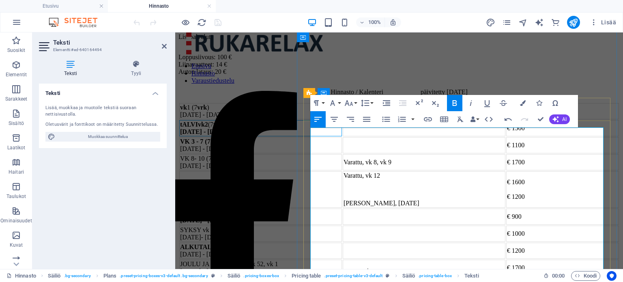
click at [211, 145] on strong "VK 3 - 7 (7" at bounding box center [195, 141] width 30 height 7
click at [311, 170] on td "VK 8- 10 (7 VRK) [DATE] - [DATE]" at bounding box center [260, 162] width 163 height 16
click at [318, 170] on td "Talvi VK 8- 10 (7 VRK) [DATE] - [DATE]" at bounding box center [260, 162] width 163 height 16
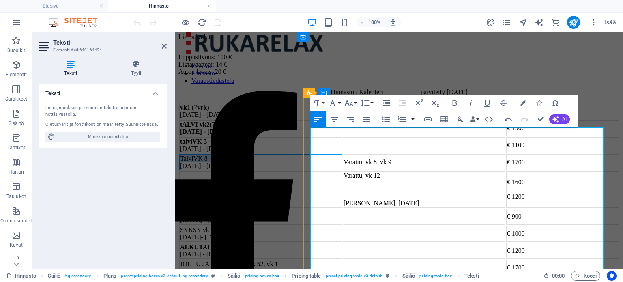
click at [318, 170] on td "Talvi VK 8- 10 (7 VRK) [DATE] - [DATE]" at bounding box center [260, 162] width 163 height 16
copy td "Talvi"
click at [320, 153] on td "talvi VK 3 - 7 (7 VRK ) [DATE] - [DATE]" at bounding box center [260, 145] width 163 height 16
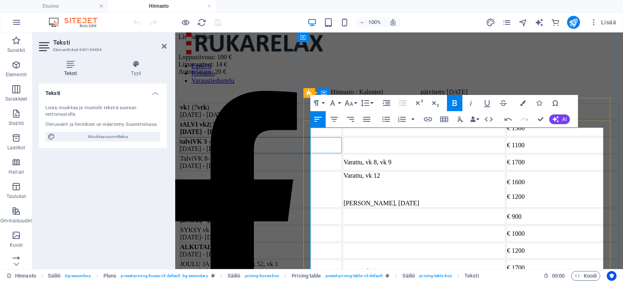
click at [320, 153] on td "talvi VK 3 - 7 (7 VRK ) [DATE] - [DATE]" at bounding box center [260, 145] width 163 height 16
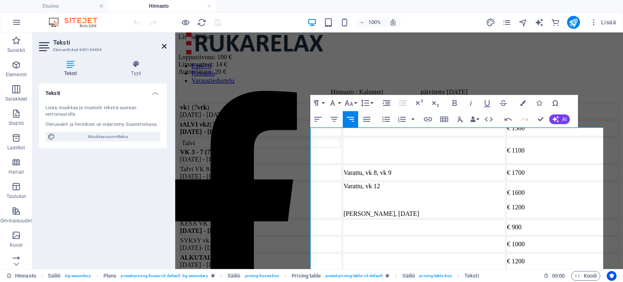
click at [163, 46] on icon at bounding box center [164, 46] width 5 height 6
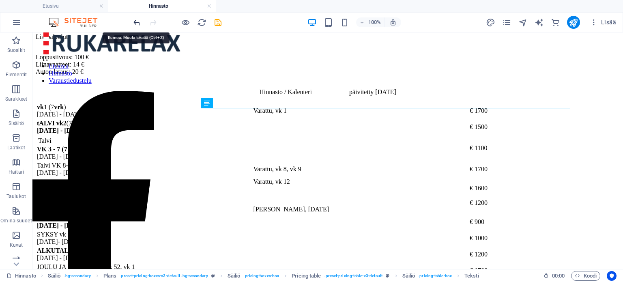
click at [138, 22] on icon "undo" at bounding box center [136, 22] width 9 height 9
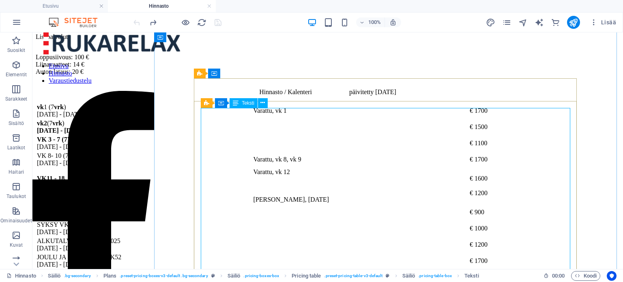
click at [255, 221] on div "vk 1 (7 vrk ) [DATE] - [DATE] [GEOGRAPHIC_DATA], [GEOGRAPHIC_DATA] 1 € 1700 vk …" at bounding box center [328, 185] width 584 height 167
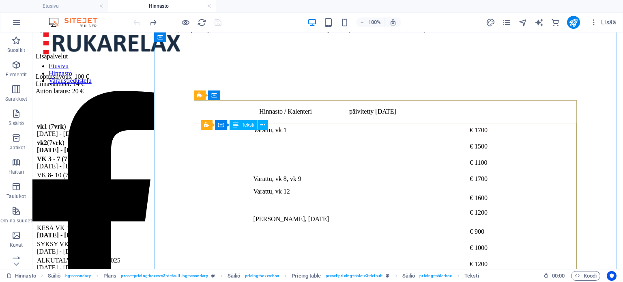
scroll to position [381, 0]
